Goal: Information Seeking & Learning: Learn about a topic

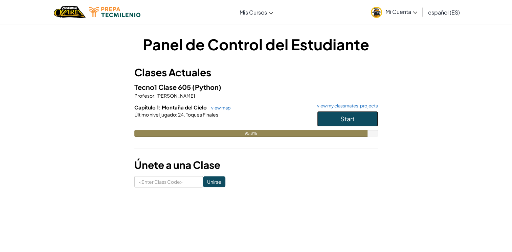
click at [347, 116] on span "Start" at bounding box center [347, 119] width 14 height 8
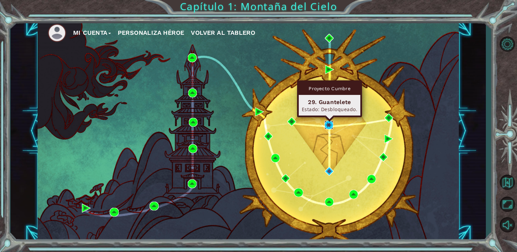
click at [329, 125] on img at bounding box center [328, 125] width 9 height 9
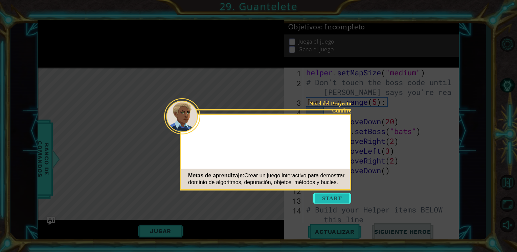
click at [335, 197] on button "Start" at bounding box center [332, 198] width 39 height 11
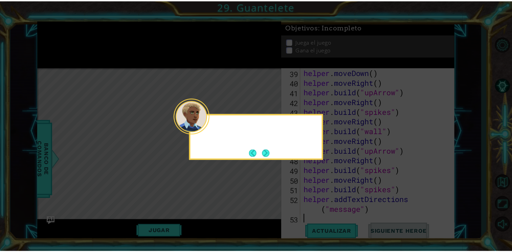
scroll to position [412, 0]
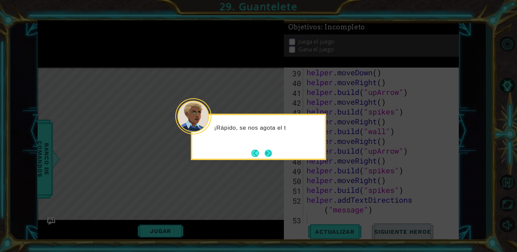
click at [266, 151] on button "Next" at bounding box center [267, 152] width 11 height 11
click at [266, 151] on button "Next" at bounding box center [268, 153] width 10 height 10
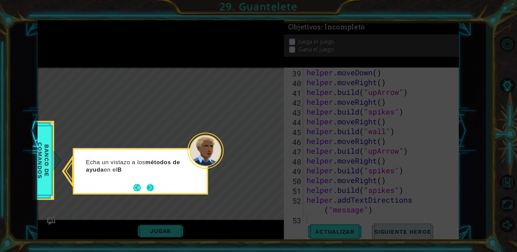
click at [146, 186] on button "Next" at bounding box center [150, 188] width 13 height 13
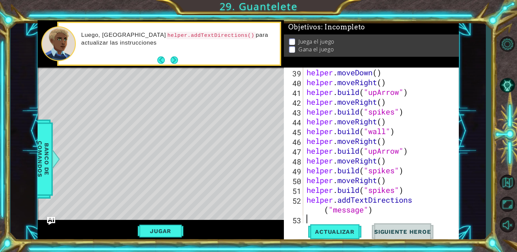
click at [164, 232] on button "Jugar" at bounding box center [161, 231] width 46 height 13
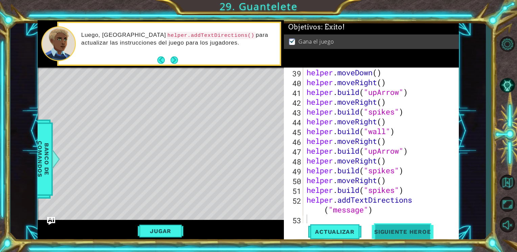
click at [412, 230] on span "Siguiente Heroe" at bounding box center [402, 233] width 70 height 7
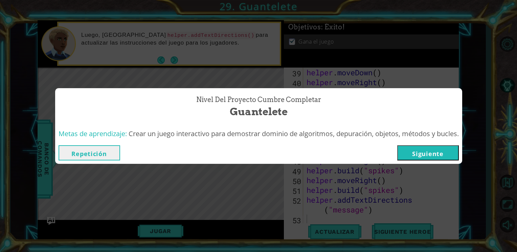
click at [436, 152] on button "Siguiente" at bounding box center [428, 152] width 62 height 15
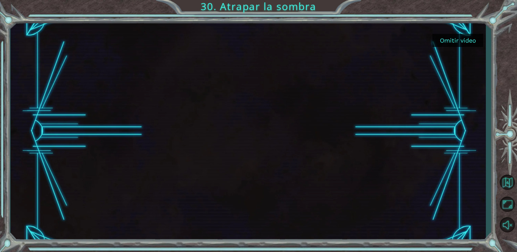
click at [464, 36] on button "Omitir video" at bounding box center [457, 40] width 51 height 13
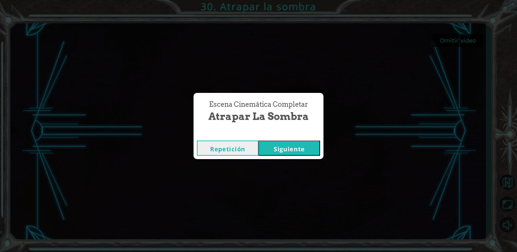
click at [267, 146] on button "Siguiente" at bounding box center [289, 148] width 62 height 15
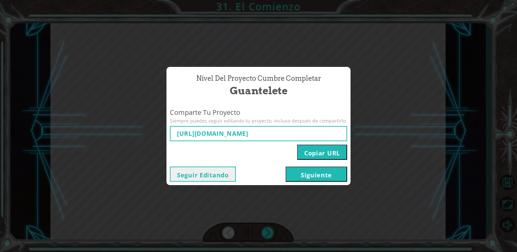
type input "[URL][DOMAIN_NAME]"
click at [310, 148] on button "Copiar URL" at bounding box center [322, 152] width 50 height 15
click at [298, 176] on button "Siguiente" at bounding box center [316, 174] width 62 height 15
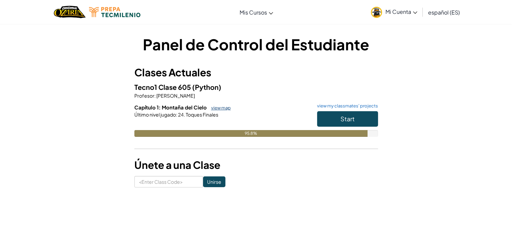
click at [220, 109] on link "view map" at bounding box center [219, 107] width 23 height 5
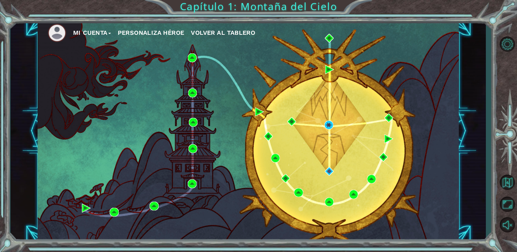
click at [239, 30] on span "Volver al Tablero" at bounding box center [223, 32] width 64 height 7
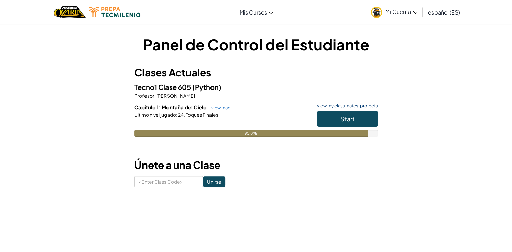
click at [340, 106] on link "view my classmates' projects" at bounding box center [346, 106] width 64 height 4
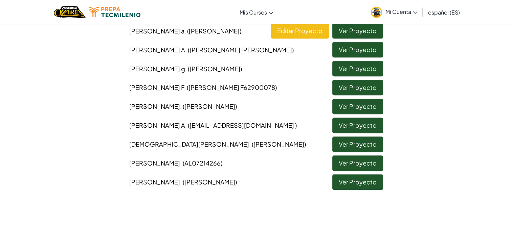
scroll to position [316, 0]
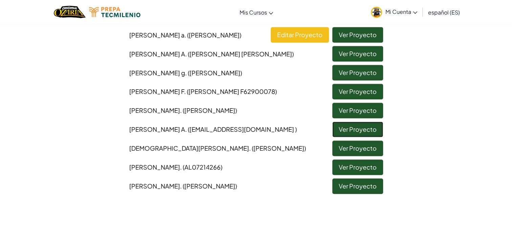
click at [350, 137] on link "Ver Proyecto" at bounding box center [357, 130] width 51 height 16
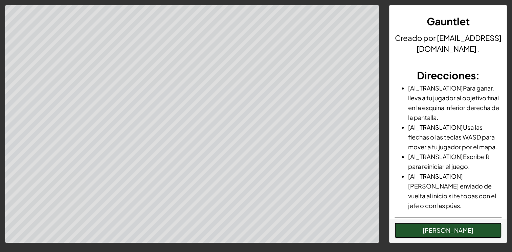
click at [424, 225] on button "[PERSON_NAME]" at bounding box center [447, 231] width 107 height 16
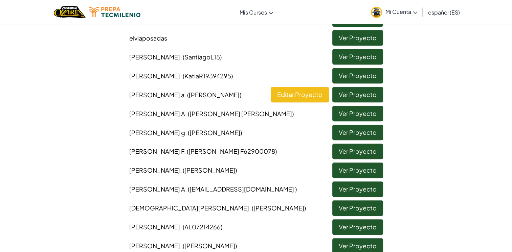
scroll to position [259, 0]
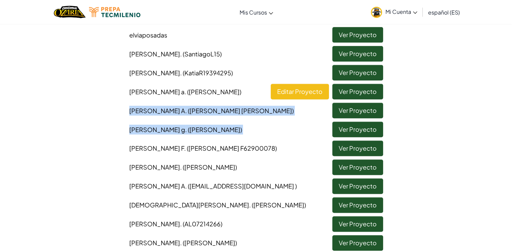
drag, startPoint x: 511, startPoint y: 110, endPoint x: 511, endPoint y: 146, distance: 36.5
drag, startPoint x: 511, startPoint y: 146, endPoint x: 445, endPoint y: 135, distance: 67.3
click at [445, 135] on div "[PERSON_NAME] ([PERSON_NAME]) Ver Proyecto [PERSON_NAME] Ver Proyecto Dana_ph V…" at bounding box center [256, 43] width 396 height 416
click at [467, 131] on div "Vuelta a Clases Tecno1 Clase 605 Capítulo 1: Montaña del Cielo: Guantelete [PER…" at bounding box center [256, 14] width 512 height 480
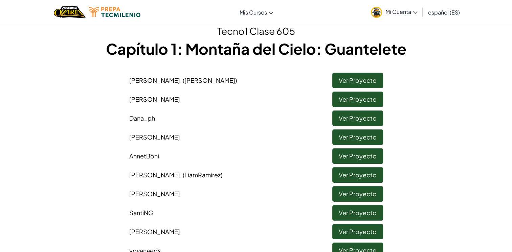
scroll to position [24, 0]
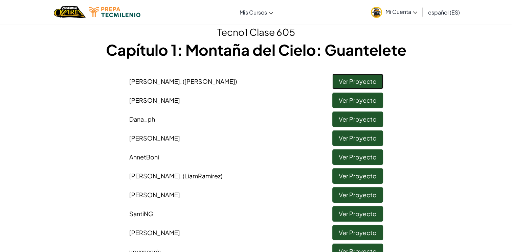
click at [342, 79] on link "Ver Proyecto" at bounding box center [357, 82] width 51 height 16
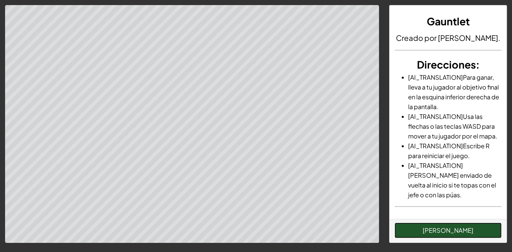
click at [441, 235] on button "[PERSON_NAME]" at bounding box center [447, 231] width 107 height 16
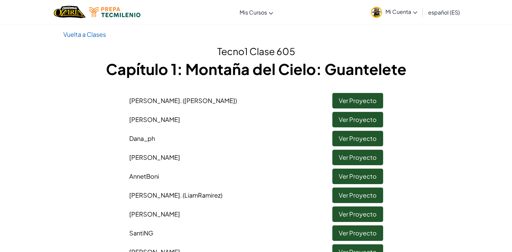
scroll to position [13, 0]
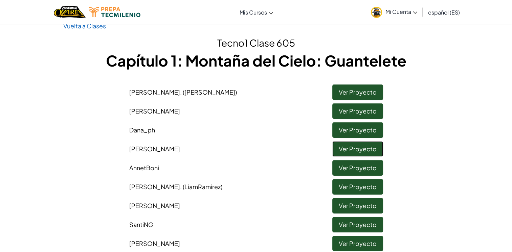
click at [340, 147] on link "Ver Proyecto" at bounding box center [357, 149] width 51 height 16
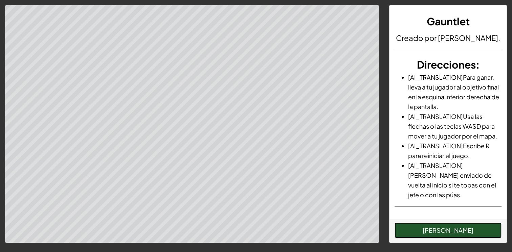
click at [411, 228] on button "[PERSON_NAME]" at bounding box center [447, 231] width 107 height 16
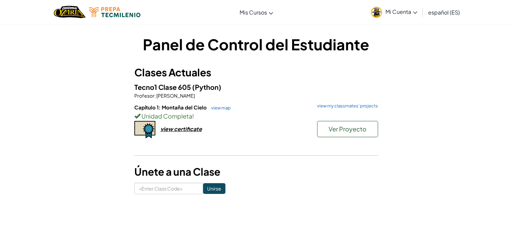
click at [400, 13] on span "Mi Cuenta" at bounding box center [401, 11] width 32 height 7
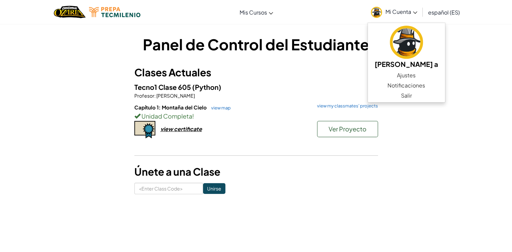
click at [359, 72] on h3 "Clases Actuales" at bounding box center [256, 72] width 244 height 15
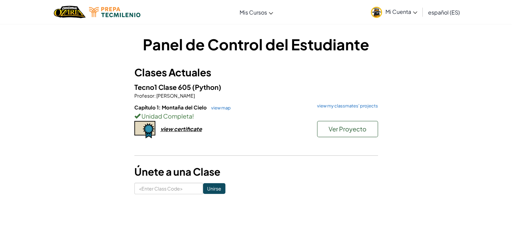
click at [405, 10] on span "Mi Cuenta" at bounding box center [401, 11] width 32 height 7
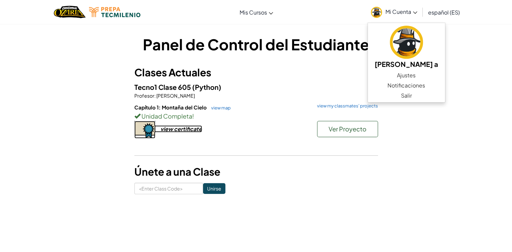
click at [179, 130] on div "view certificate" at bounding box center [181, 128] width 42 height 7
